Goal: Understand process/instructions: Learn how to perform a task or action

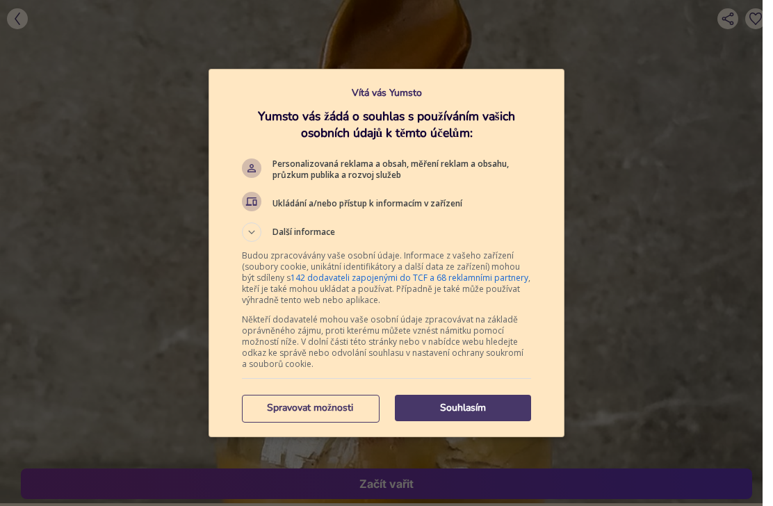
click at [462, 416] on button "Souhlasím" at bounding box center [463, 408] width 136 height 26
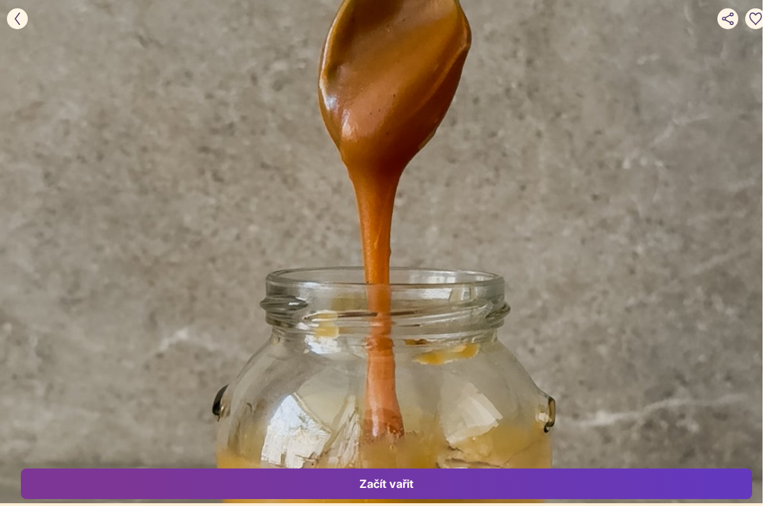
click at [384, 491] on div "Začít vařit" at bounding box center [386, 483] width 700 height 15
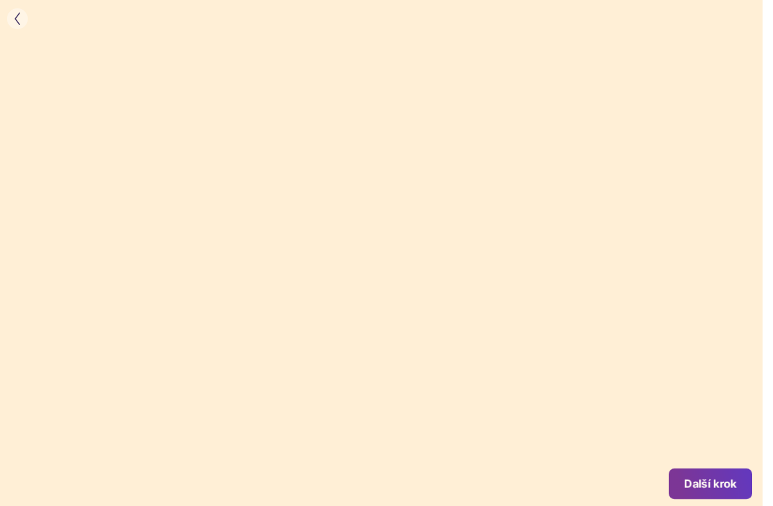
click at [112, 269] on div at bounding box center [381, 286] width 762 height 572
click at [129, 269] on div at bounding box center [381, 286] width 762 height 572
click at [687, 477] on div "Další krok" at bounding box center [710, 483] width 53 height 15
click at [698, 486] on div "Další krok" at bounding box center [710, 483] width 53 height 15
click at [703, 486] on div "Další krok" at bounding box center [710, 483] width 53 height 15
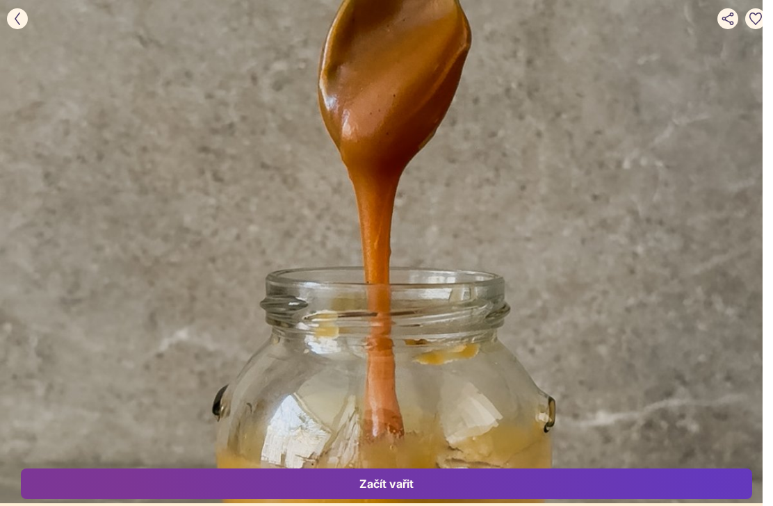
click at [402, 493] on button "Začít vařit" at bounding box center [386, 483] width 731 height 31
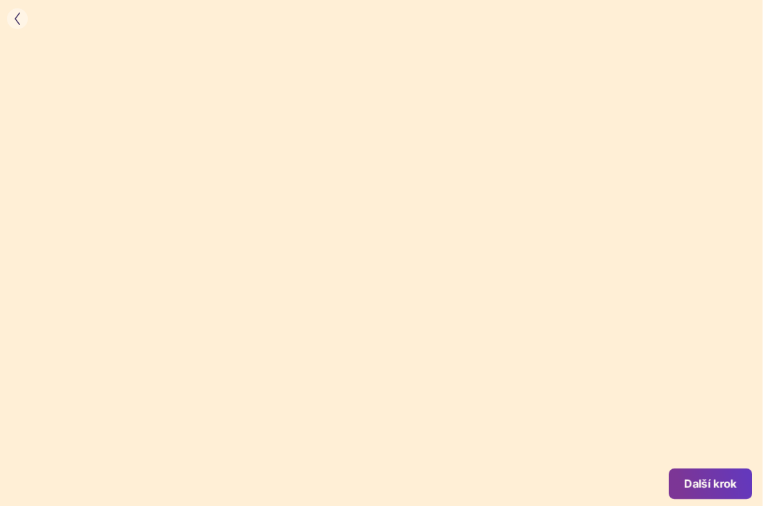
click at [709, 493] on button "Další krok" at bounding box center [709, 483] width 83 height 31
click at [46, 484] on div "Zpět" at bounding box center [48, 483] width 25 height 15
click at [696, 479] on div "Další krok" at bounding box center [710, 483] width 53 height 15
click at [706, 492] on button "Další krok" at bounding box center [709, 483] width 83 height 31
click at [712, 491] on div "Další krok" at bounding box center [710, 483] width 53 height 15
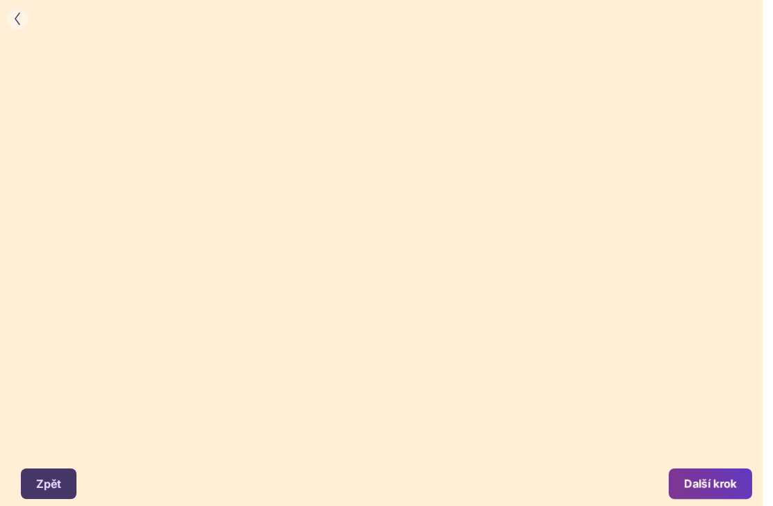
click at [709, 488] on div "Další krok" at bounding box center [710, 483] width 53 height 15
click at [720, 484] on div "Další krok" at bounding box center [710, 483] width 53 height 15
click at [728, 485] on div "Hotovo" at bounding box center [716, 483] width 40 height 15
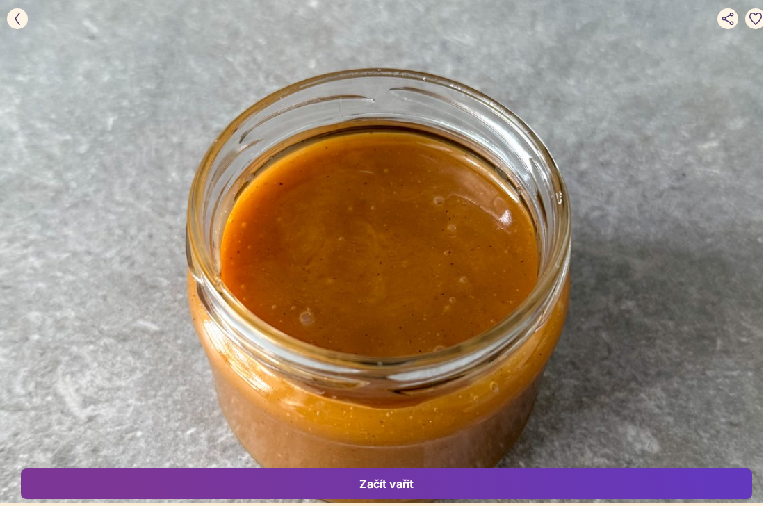
click at [375, 482] on div "Začít vařit" at bounding box center [386, 483] width 700 height 15
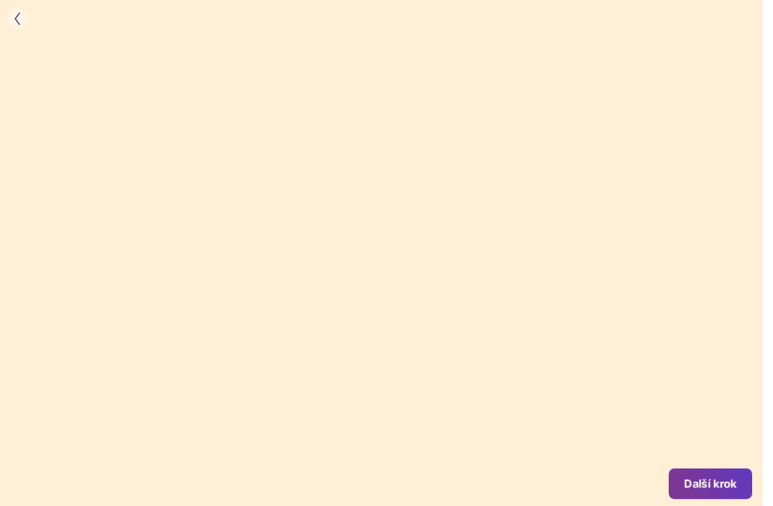
click at [705, 486] on div "Další krok" at bounding box center [710, 483] width 53 height 15
click at [708, 484] on div "Další krok" at bounding box center [710, 483] width 53 height 15
click at [722, 479] on div "Hotovo" at bounding box center [716, 483] width 40 height 15
